Goal: Information Seeking & Learning: Learn about a topic

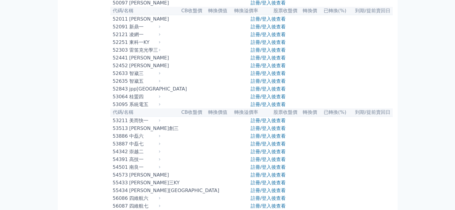
scroll to position [1884, 0]
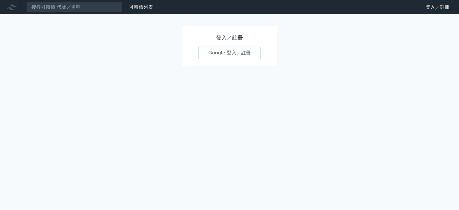
click at [223, 56] on link "Google 登入／註冊" at bounding box center [230, 53] width 62 height 13
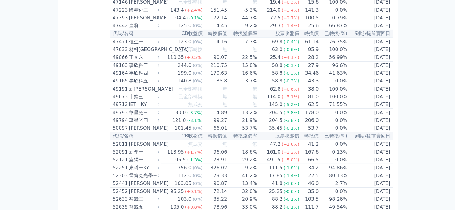
scroll to position [1825, 0]
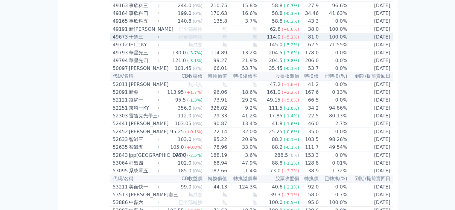
click at [139, 41] on div "十銓三" at bounding box center [143, 37] width 29 height 7
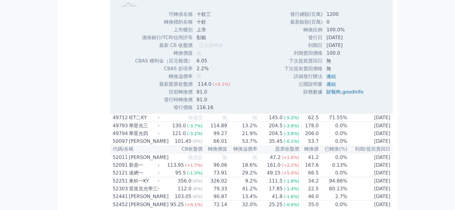
scroll to position [1944, 0]
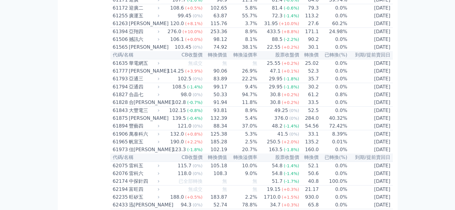
scroll to position [2184, 0]
